Goal: Information Seeking & Learning: Learn about a topic

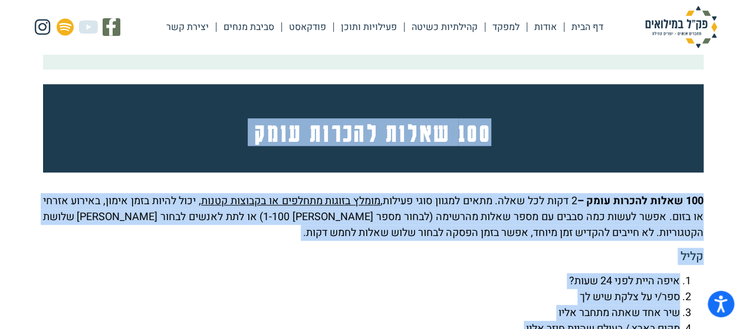
scroll to position [2475, 0]
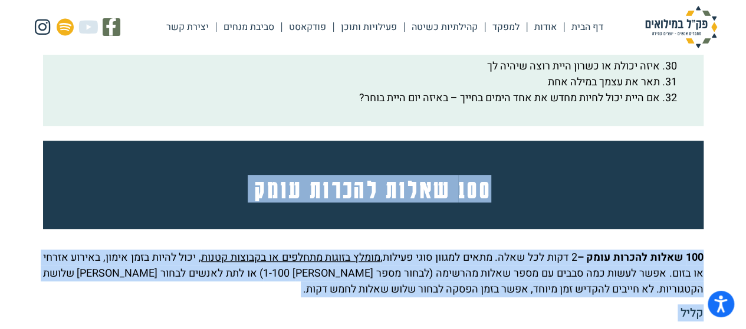
drag, startPoint x: 334, startPoint y: 286, endPoint x: 604, endPoint y: 180, distance: 290.3
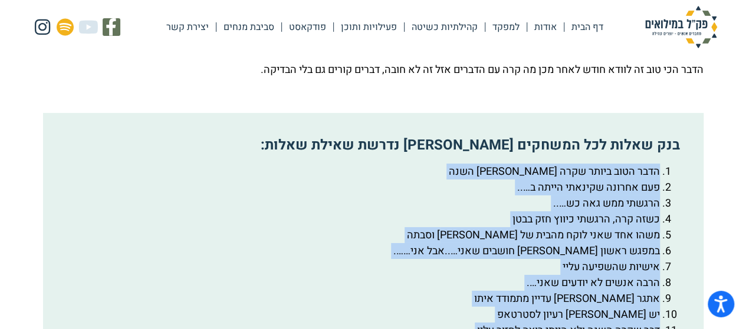
scroll to position [1885, 0]
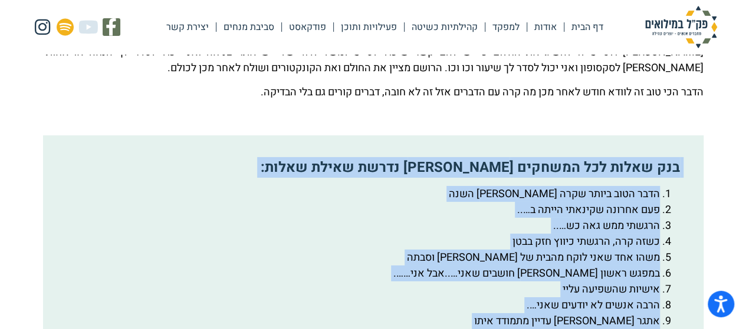
drag, startPoint x: 322, startPoint y: 192, endPoint x: 683, endPoint y: 205, distance: 360.9
copy div "lor ipsum dol sitamet con adipi elits doeiu: temp inci utlab etdo ma aliq eni a…"
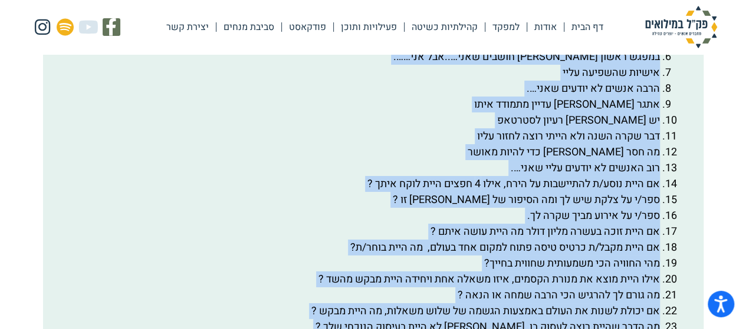
scroll to position [1944, 0]
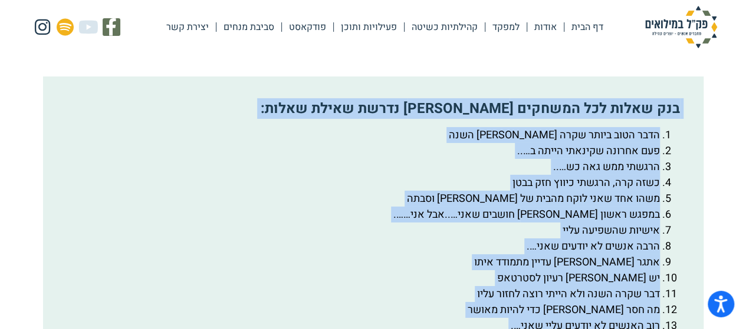
copy div "lor ipsum dol sitamet con adipi elits doeiu: temp inci utlab etdo ma aliq eni a…"
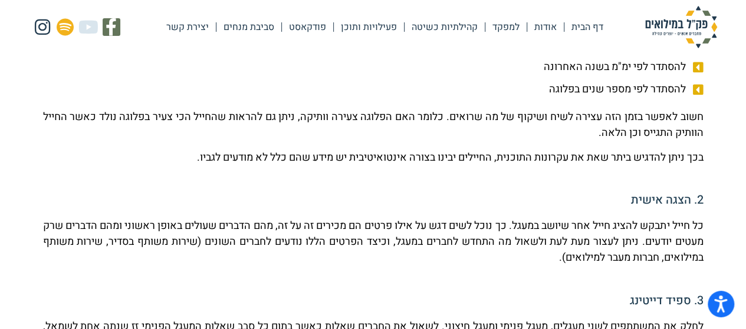
scroll to position [589, 0]
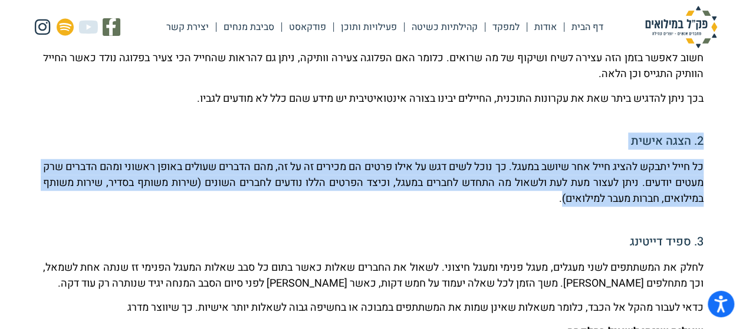
drag, startPoint x: 533, startPoint y: 209, endPoint x: 734, endPoint y: 136, distance: 213.9
click at [529, 171] on p "כל חייל יתבקש להציג חייל אחר שיושב במעגל. כך נוכל לשים דגש על אילו פרטים הם מכי…" at bounding box center [373, 183] width 660 height 48
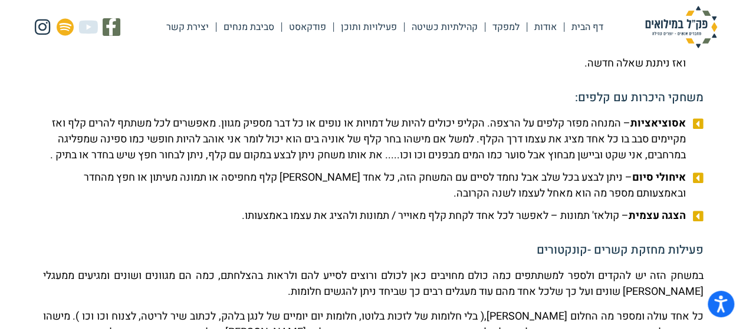
scroll to position [1591, 0]
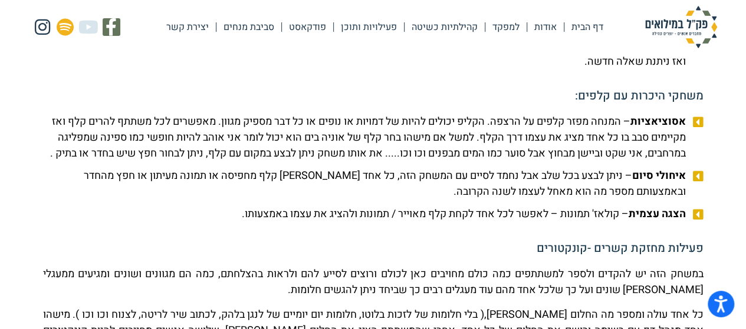
drag, startPoint x: 223, startPoint y: 244, endPoint x: 728, endPoint y: 245, distance: 505.7
copy li "הצגה עצמית – קולאז' תמונות – לאפשר לכל אחד לקחת קלף מאוייר / תמונות ולהציג את ע…"
click at [467, 222] on span "הצגה עצמית – קולאז' תמונות – לאפשר לכל אחד לקחת קלף מאוייר / תמונות ולהציג את ע…" at bounding box center [465, 214] width 447 height 16
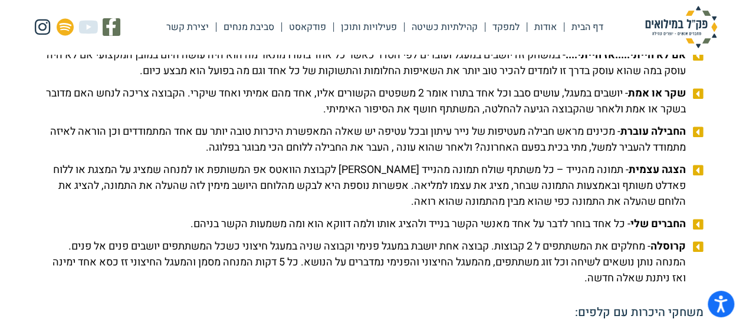
scroll to position [1296, 0]
